Goal: Task Accomplishment & Management: Complete application form

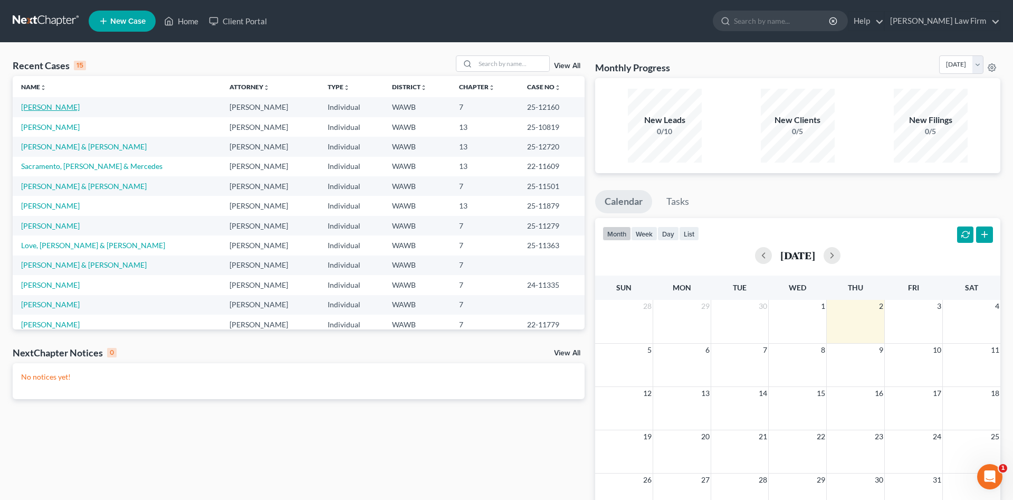
click at [56, 103] on link "[PERSON_NAME]" at bounding box center [50, 106] width 59 height 9
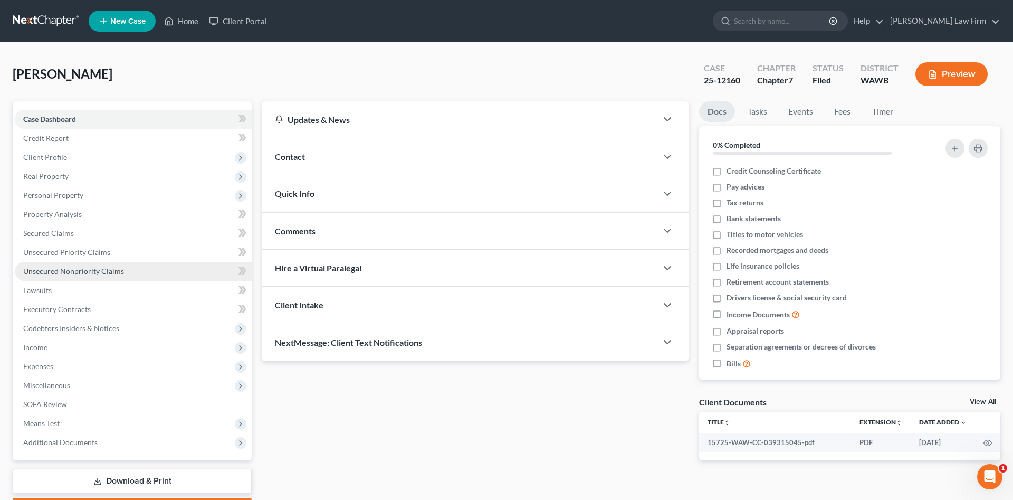
click at [102, 275] on link "Unsecured Nonpriority Claims" at bounding box center [133, 271] width 237 height 19
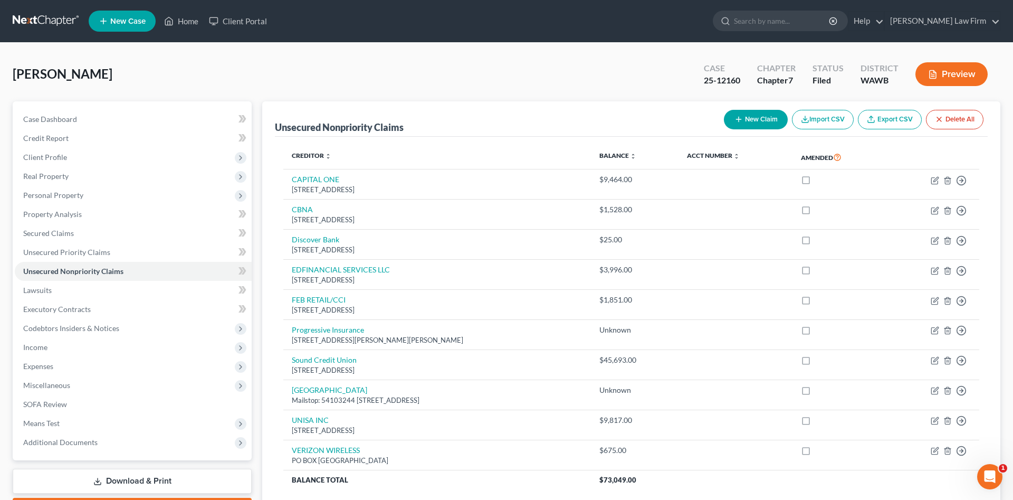
click at [736, 114] on button "New Claim" at bounding box center [756, 120] width 64 height 20
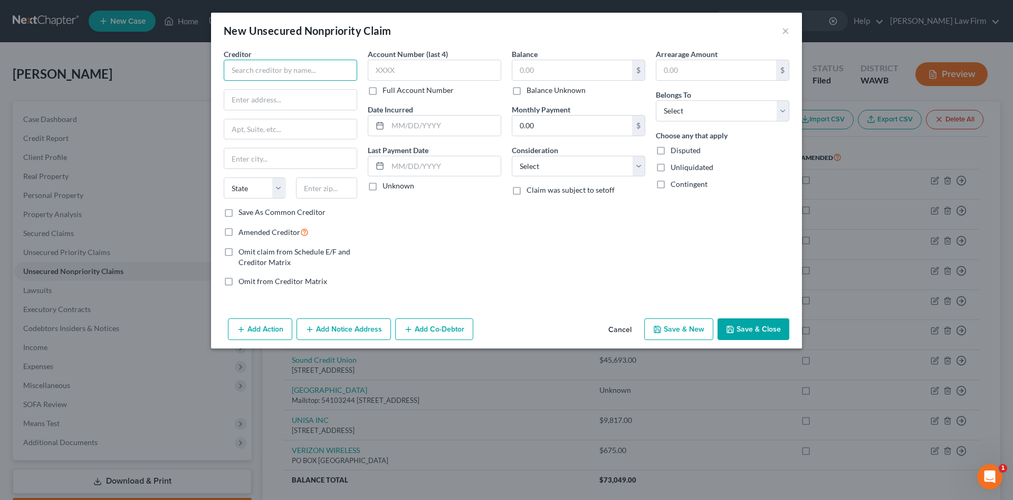
click at [314, 75] on input "text" at bounding box center [290, 70] width 133 height 21
drag, startPoint x: 277, startPoint y: 72, endPoint x: 80, endPoint y: 72, distance: 196.8
click at [224, 72] on input "Childrens" at bounding box center [290, 70] width 133 height 21
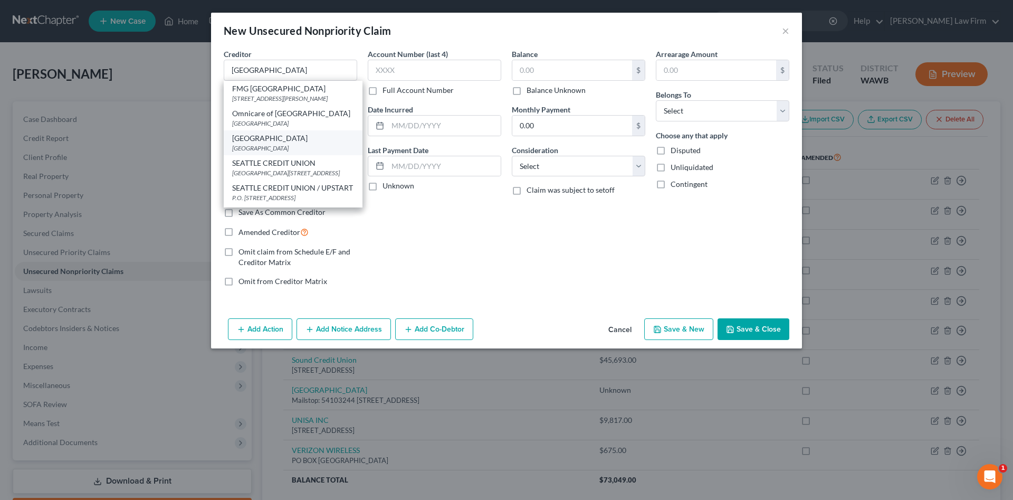
click at [258, 144] on div "[GEOGRAPHIC_DATA]" at bounding box center [293, 138] width 122 height 11
type input "[GEOGRAPHIC_DATA]"
type input "PO Box 24049"
type input "[GEOGRAPHIC_DATA]"
select select "50"
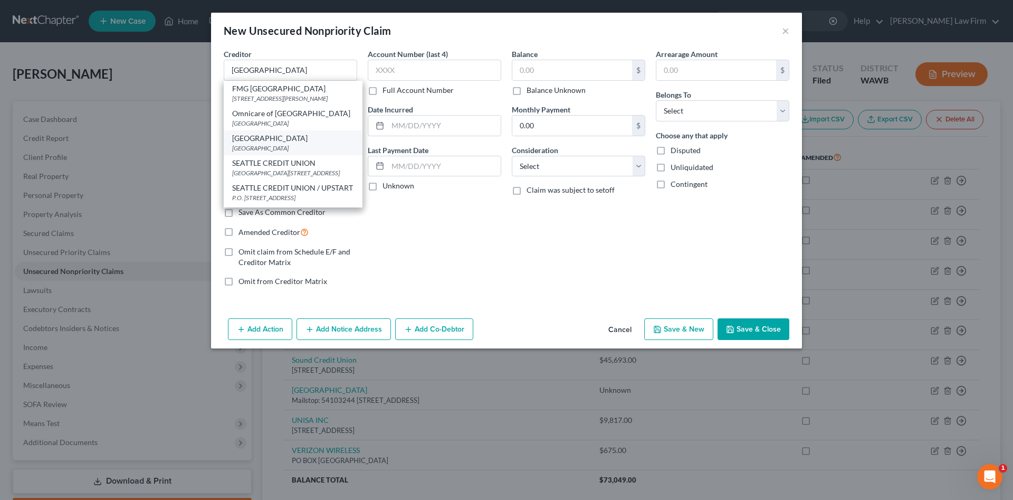
type input "98124"
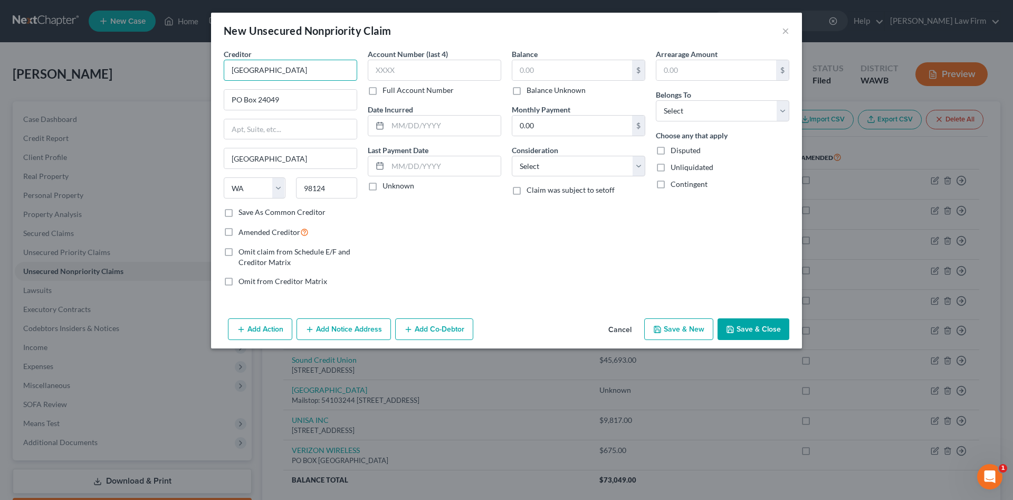
drag, startPoint x: 326, startPoint y: 70, endPoint x: 84, endPoint y: 68, distance: 241.7
click at [224, 68] on input "[GEOGRAPHIC_DATA]" at bounding box center [290, 70] width 133 height 21
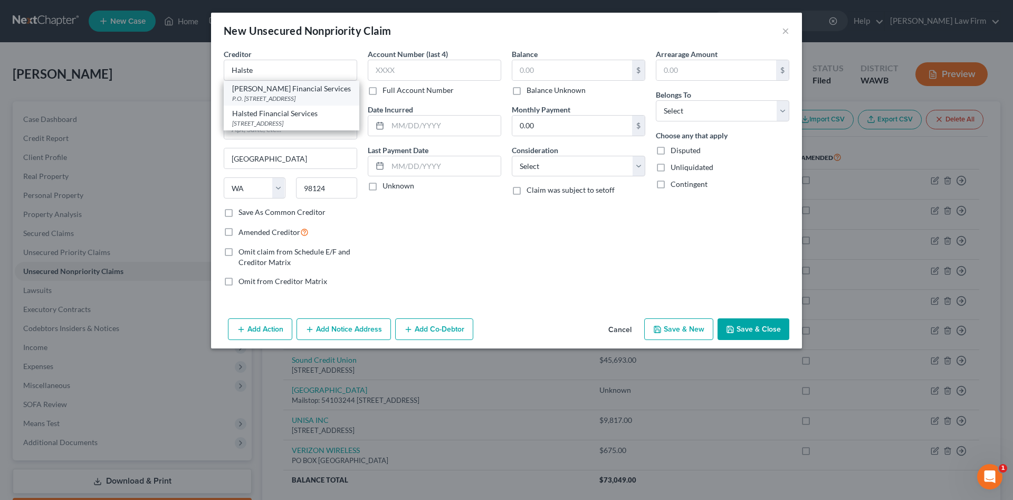
click at [258, 97] on div "P.O. [STREET_ADDRESS]" at bounding box center [291, 98] width 119 height 9
type input "[PERSON_NAME] Financial Services"
type input "P.O. Box 828"
type input "Skokie"
select select "14"
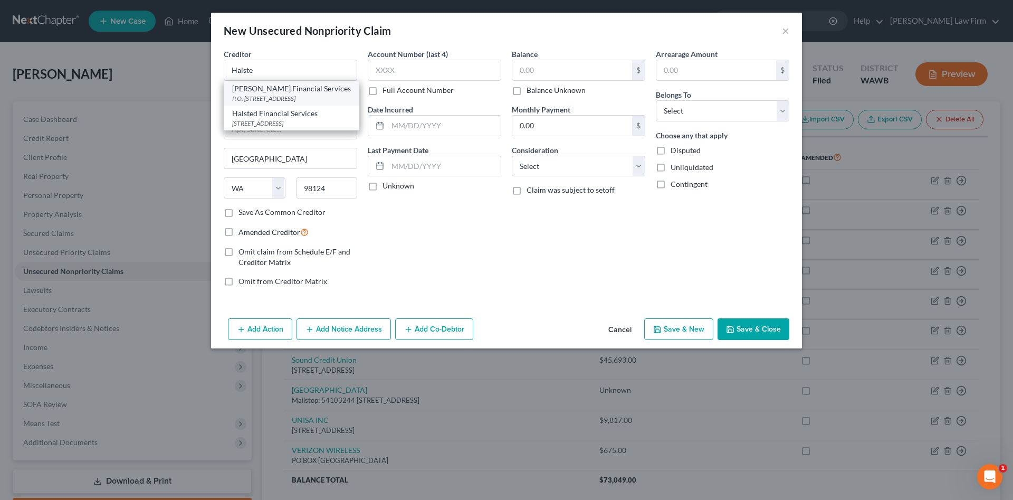
type input "60076"
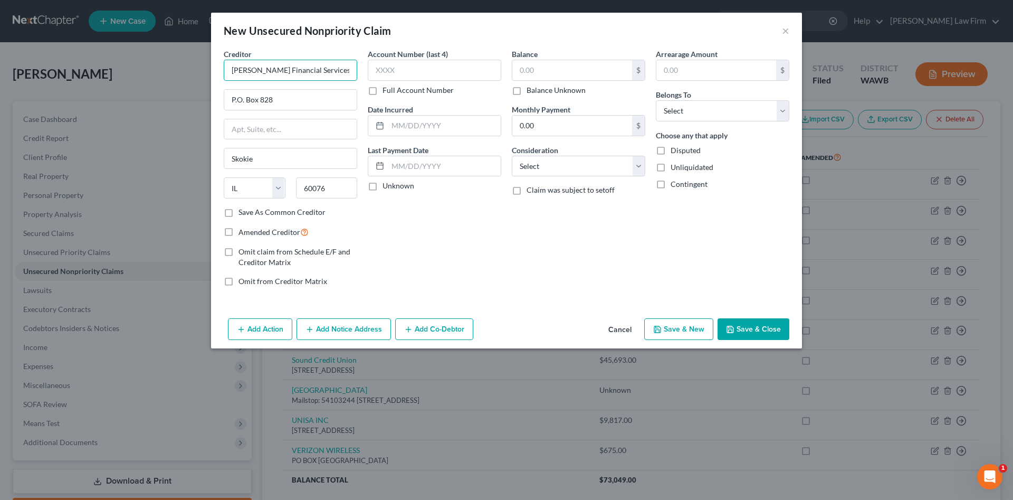
drag, startPoint x: 332, startPoint y: 69, endPoint x: 129, endPoint y: 78, distance: 203.3
click at [224, 78] on input "[PERSON_NAME] Financial Services" at bounding box center [290, 70] width 133 height 21
drag, startPoint x: 312, startPoint y: 107, endPoint x: 18, endPoint y: 92, distance: 293.8
click at [224, 92] on input "P.O. Box 828" at bounding box center [290, 100] width 132 height 20
drag, startPoint x: 333, startPoint y: 193, endPoint x: 253, endPoint y: 198, distance: 80.4
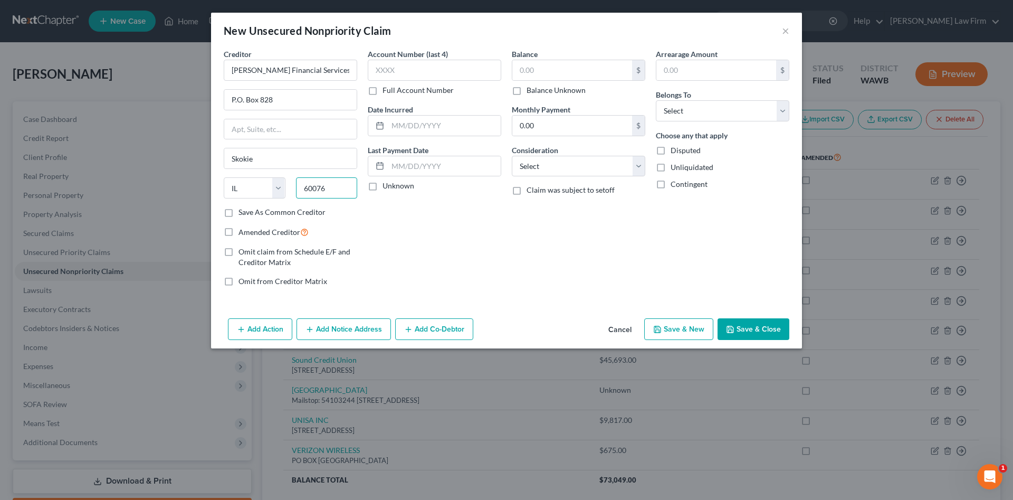
click at [296, 198] on input "60076" at bounding box center [327, 187] width 62 height 21
